Goal: Register for event/course

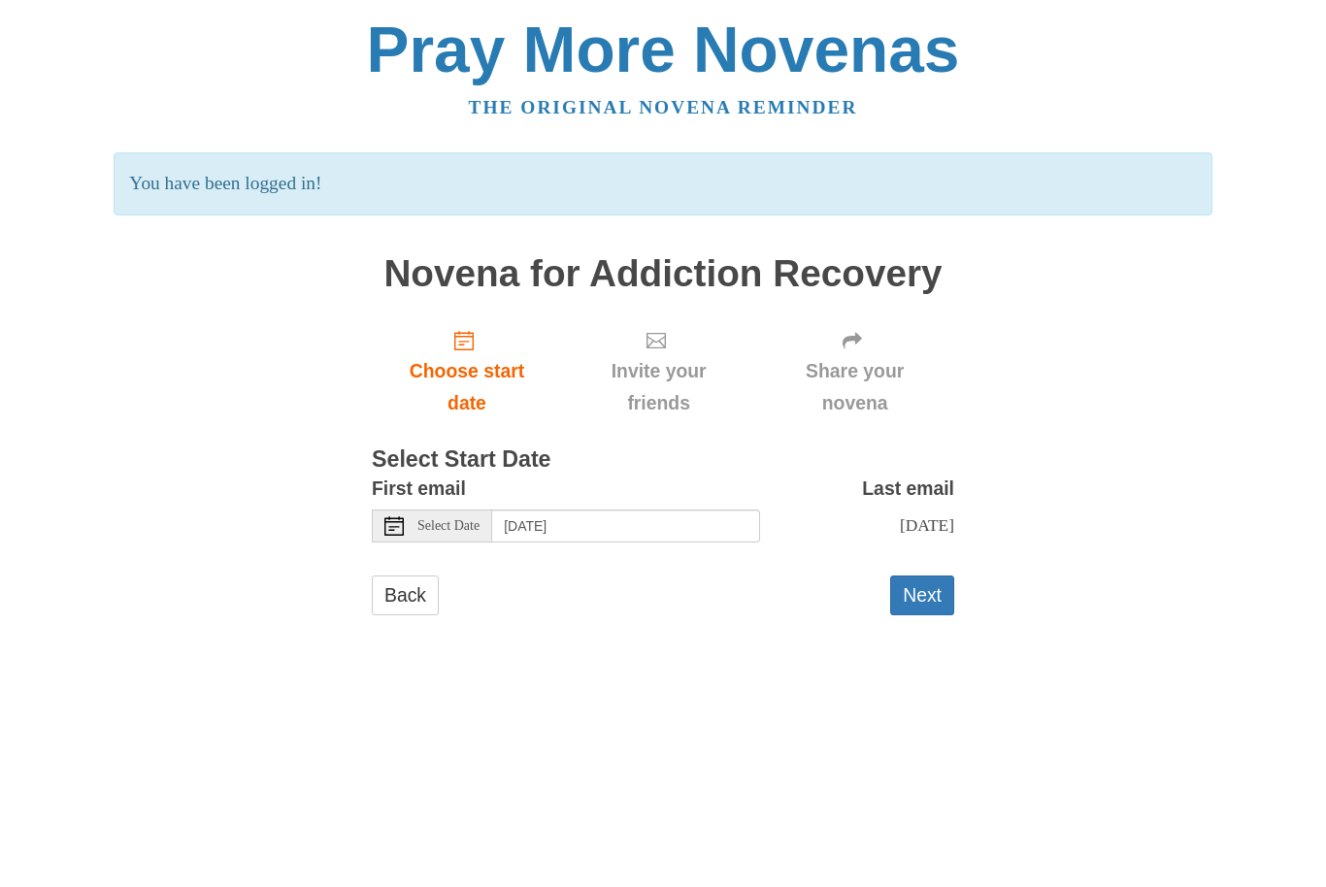
click at [426, 519] on span "Select Date" at bounding box center [448, 526] width 62 height 14
click at [398, 522] on icon at bounding box center [393, 525] width 19 height 19
click at [1176, 672] on html "Pray More Novenas The original novena reminder You have been logged in! Novena …" at bounding box center [663, 336] width 1326 height 672
click at [414, 515] on div "Select Date" at bounding box center [432, 526] width 120 height 33
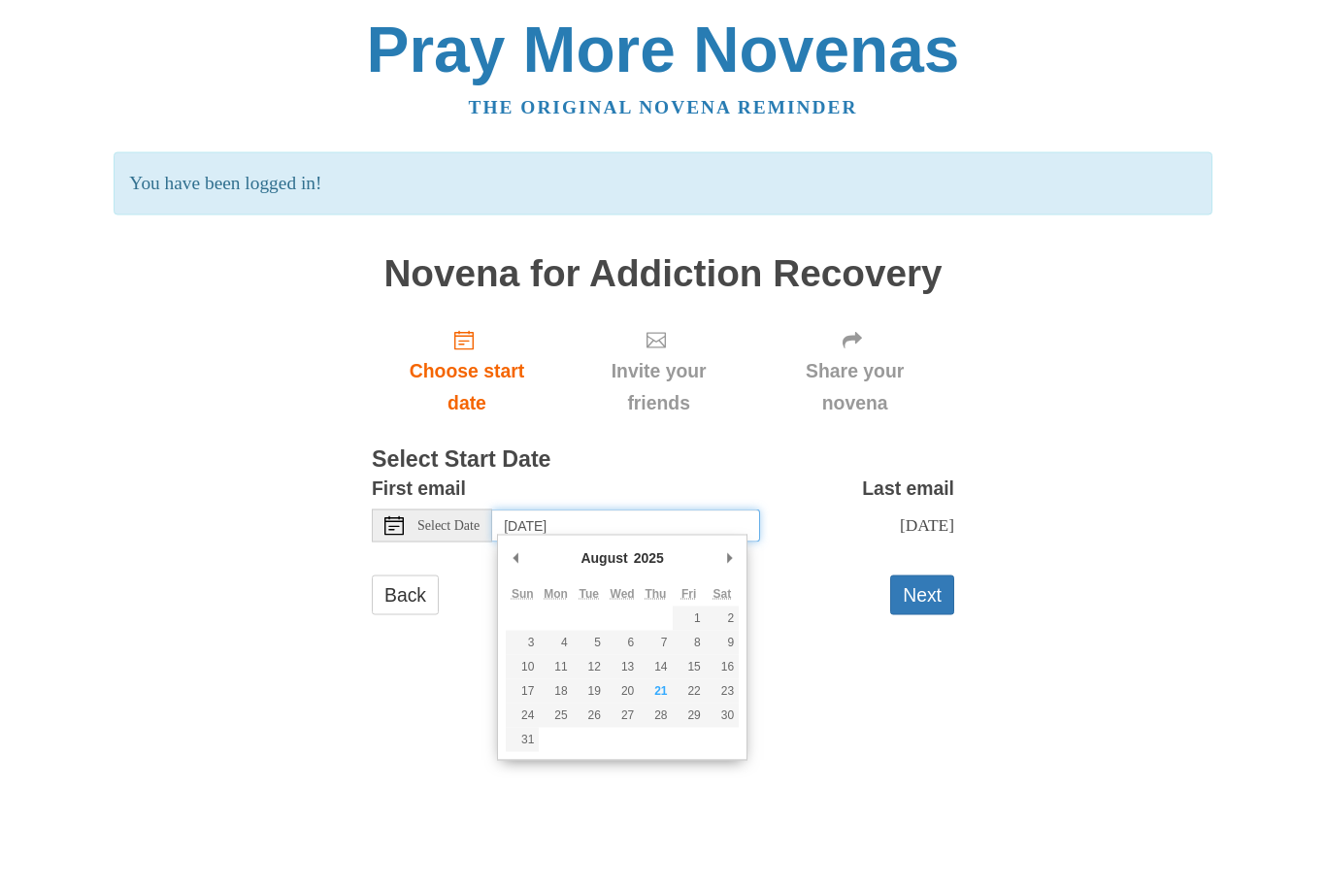
type input "Sunday, August 24th"
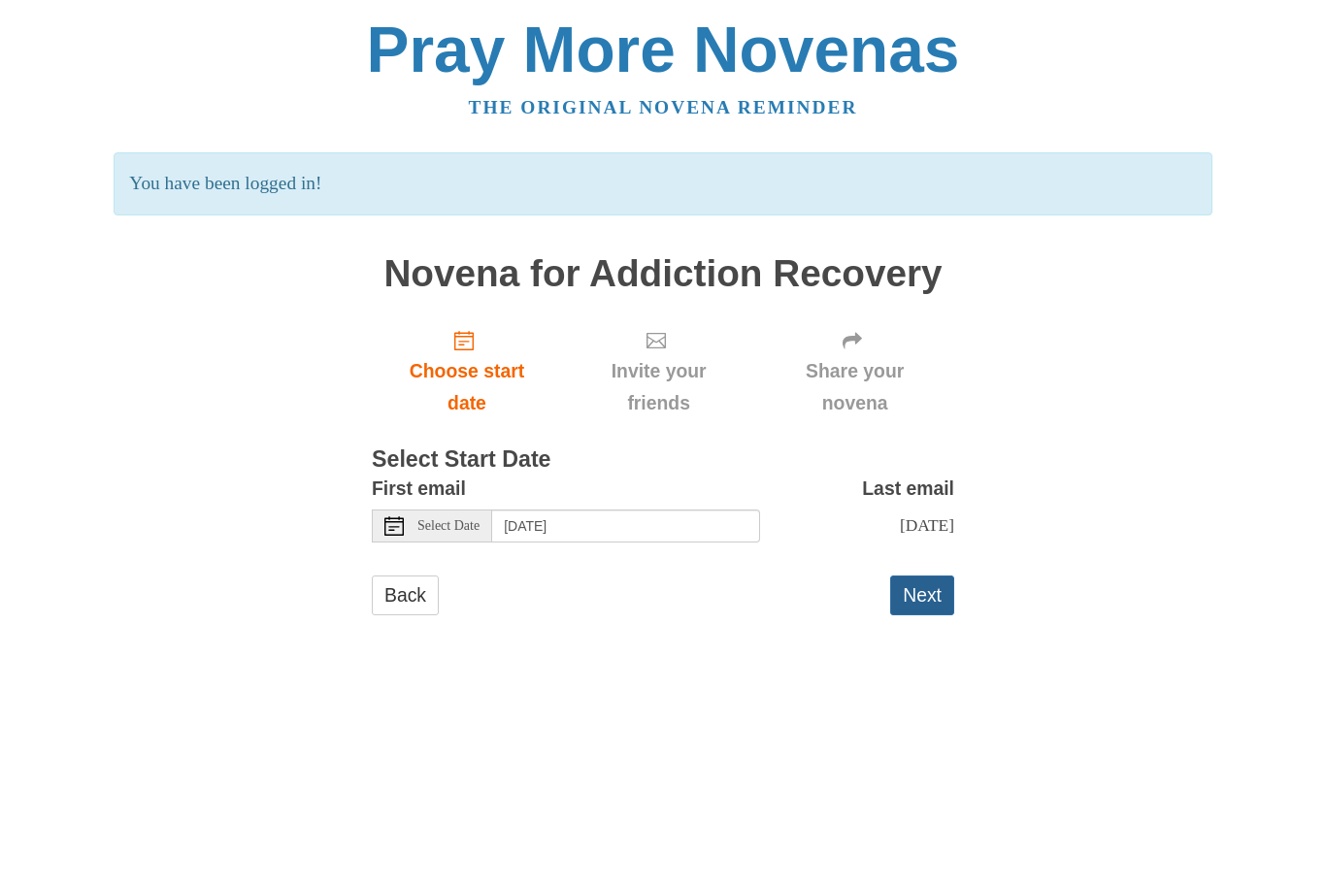
click at [924, 591] on button "Next" at bounding box center [922, 596] width 64 height 40
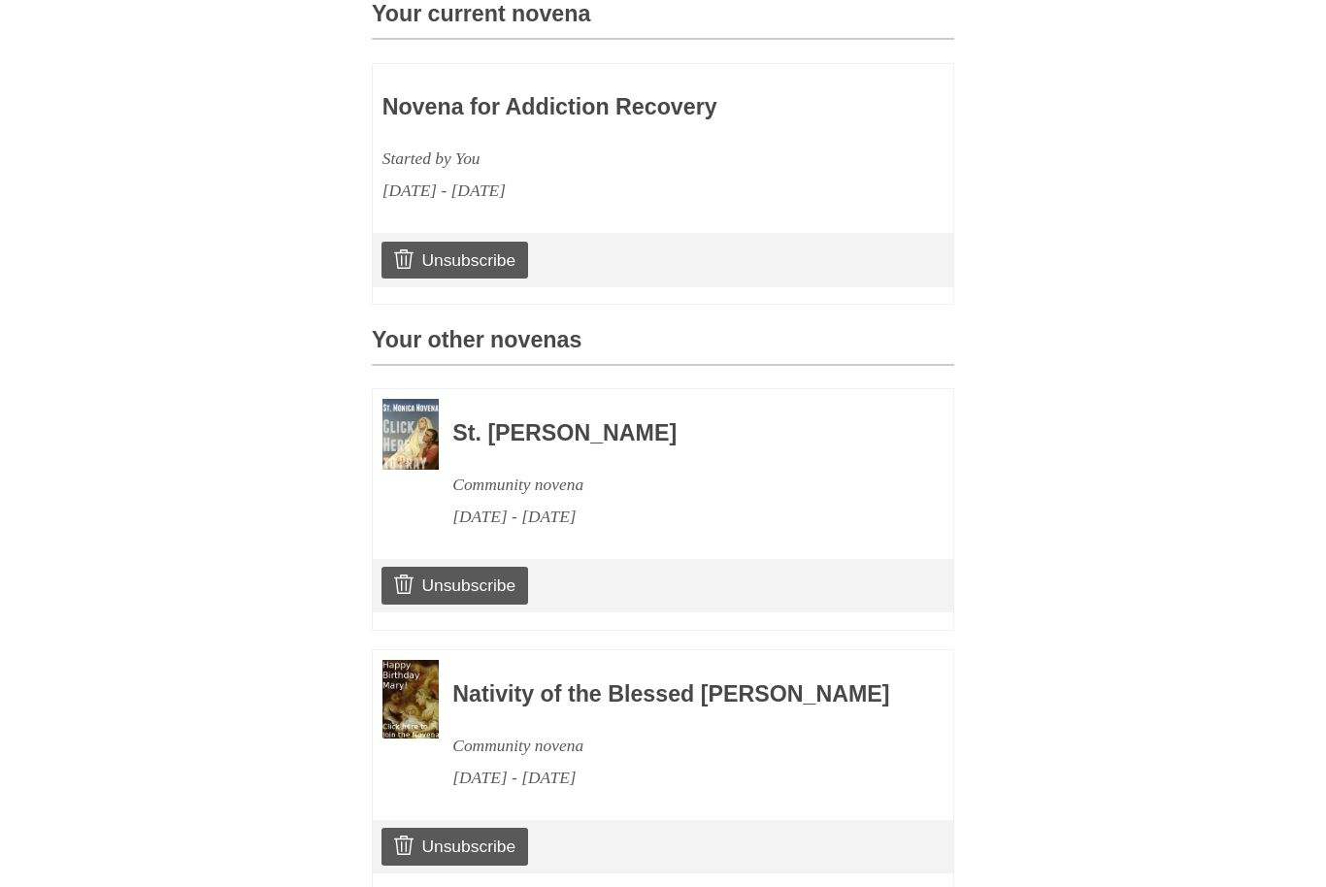
scroll to position [603, 0]
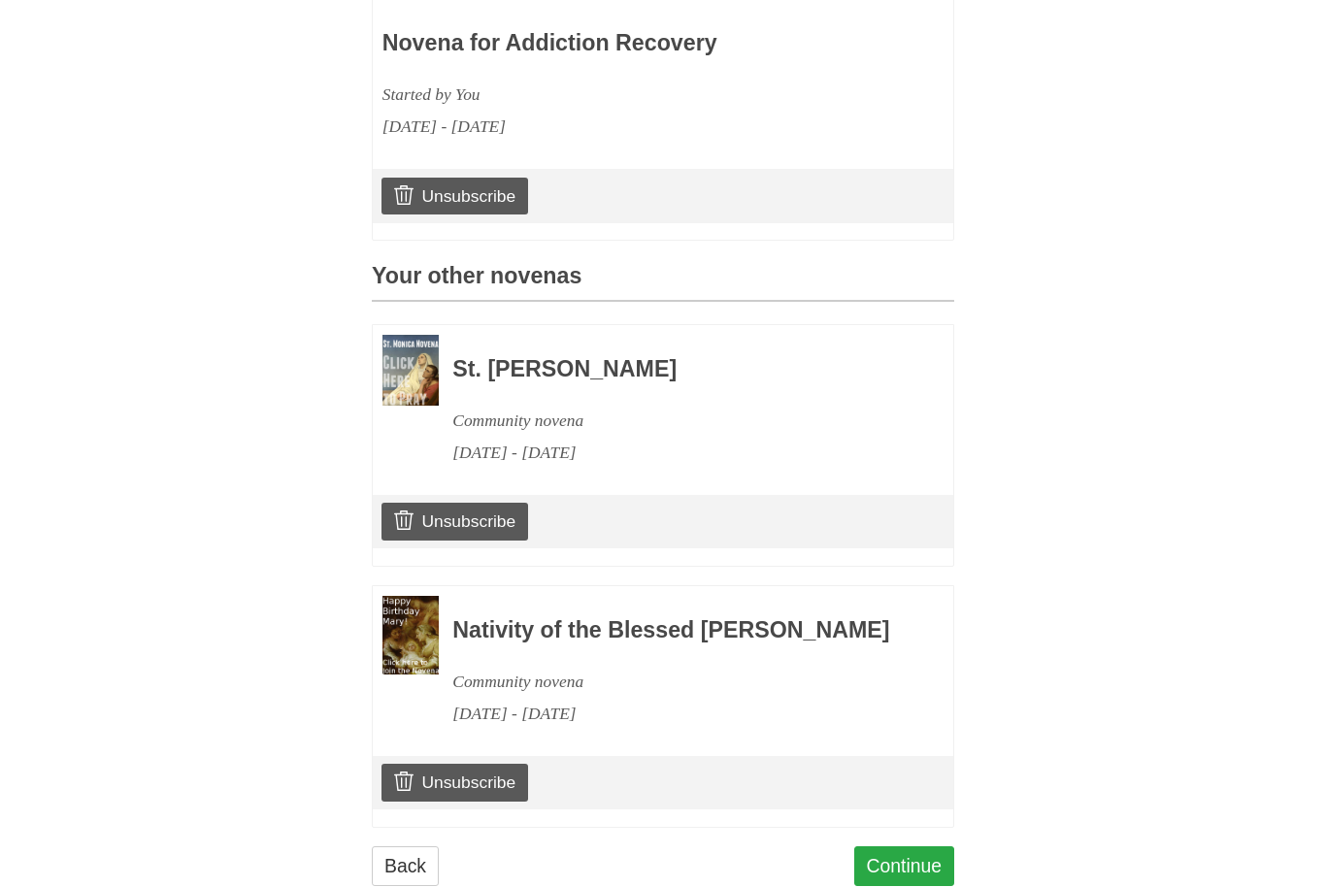
click at [933, 873] on link "Continue" at bounding box center [904, 867] width 101 height 40
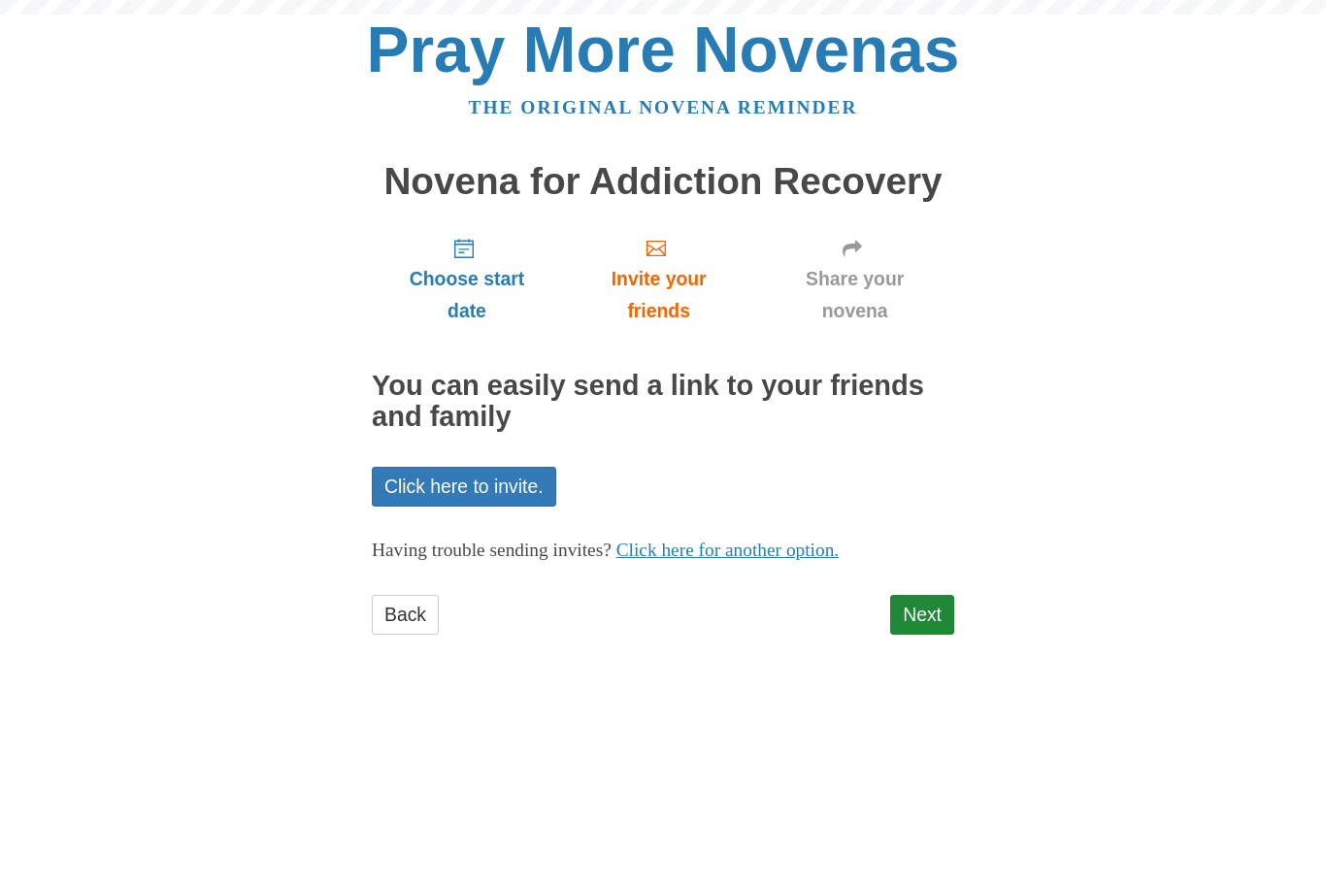
scroll to position [1, 0]
click at [511, 482] on link "Click here to invite." at bounding box center [464, 487] width 184 height 40
click at [505, 478] on link "Click here to invite." at bounding box center [464, 487] width 184 height 40
click at [499, 481] on link "Click here to invite." at bounding box center [464, 487] width 184 height 40
